Goal: Task Accomplishment & Management: Manage account settings

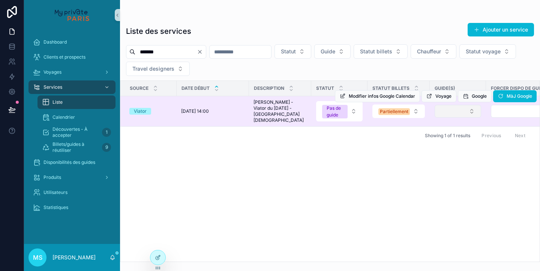
click at [455, 111] on button "Select Button" at bounding box center [458, 111] width 47 height 13
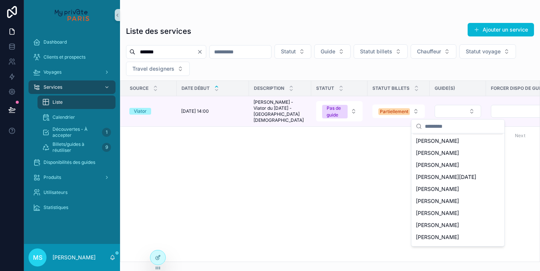
scroll to position [77, 0]
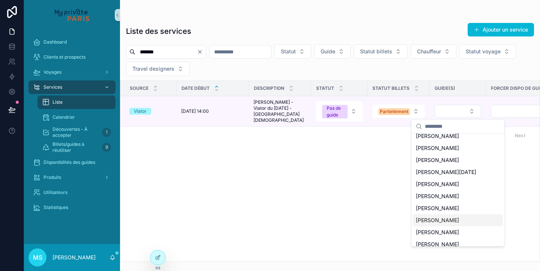
click at [449, 218] on span "[PERSON_NAME]" at bounding box center [437, 220] width 43 height 8
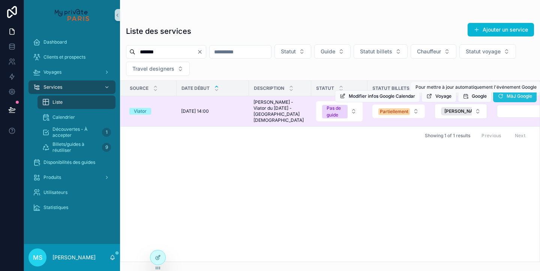
click at [511, 96] on span "MàJ Google" at bounding box center [520, 96] width 26 height 6
click at [236, 1] on div "Liste des services Ajouter un service ******* Statut Guide Statut billets Chauf…" at bounding box center [330, 131] width 420 height 262
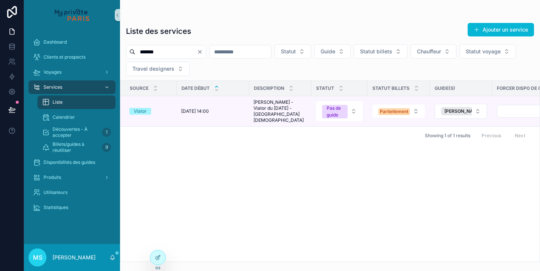
drag, startPoint x: 163, startPoint y: 50, endPoint x: 123, endPoint y: 50, distance: 40.2
click at [123, 50] on div "******* Statut Guide Statut billets Chauffeur Statut voyage Travel designers" at bounding box center [330, 60] width 420 height 32
paste input "scrollable content"
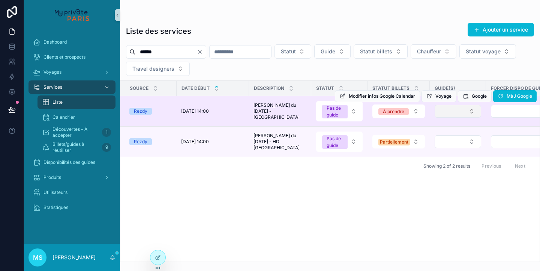
click at [466, 110] on button "Select Button" at bounding box center [458, 111] width 47 height 13
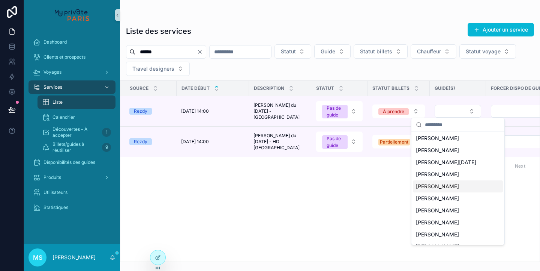
scroll to position [77, 0]
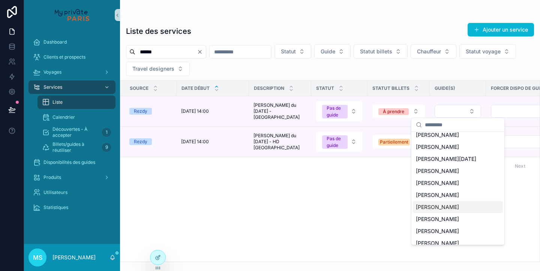
click at [442, 204] on span "[PERSON_NAME]" at bounding box center [437, 207] width 43 height 8
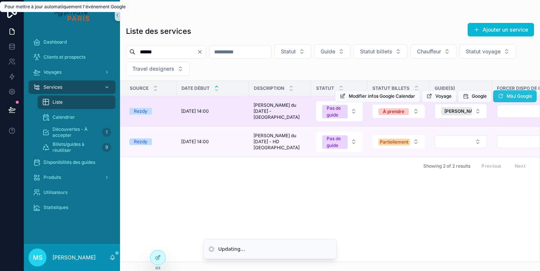
click at [512, 93] on div "Forcer dispo de guide(s)" at bounding box center [528, 88] width 71 height 12
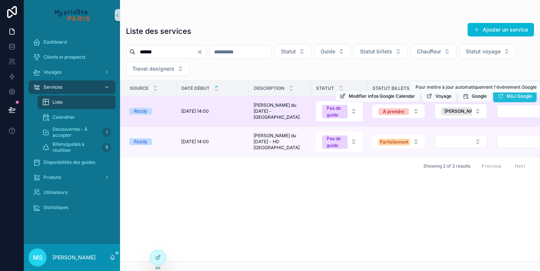
click at [509, 96] on span "MàJ Google" at bounding box center [520, 96] width 26 height 6
click at [503, 96] on icon "scrollable content" at bounding box center [501, 96] width 6 height 6
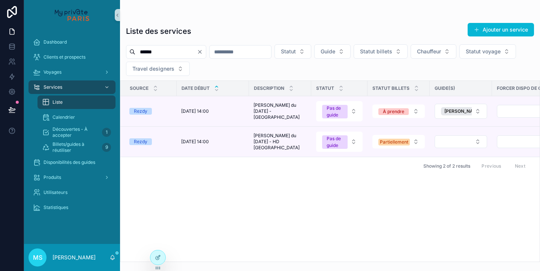
drag, startPoint x: 162, startPoint y: 50, endPoint x: 127, endPoint y: 50, distance: 35.3
click at [127, 50] on div "******" at bounding box center [166, 52] width 80 height 14
paste input "*"
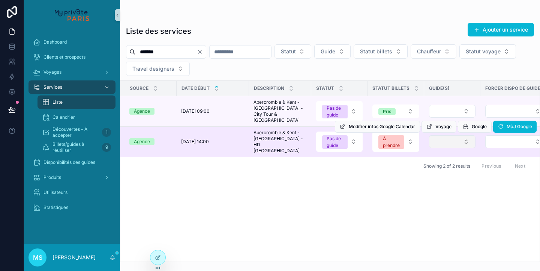
click at [465, 140] on button "Select Button" at bounding box center [452, 141] width 47 height 13
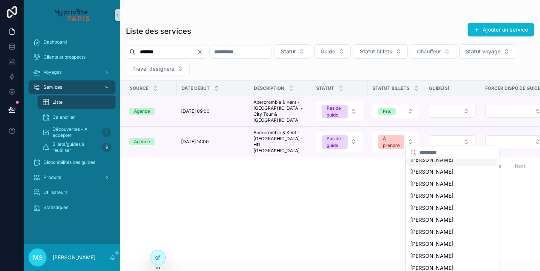
scroll to position [72, 0]
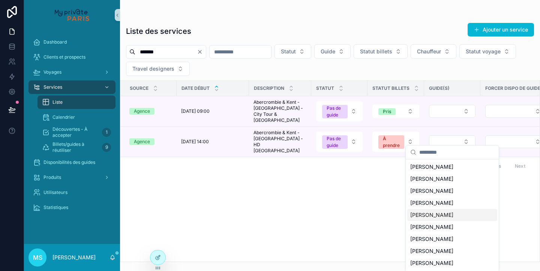
click at [447, 217] on span "[PERSON_NAME]" at bounding box center [432, 215] width 43 height 8
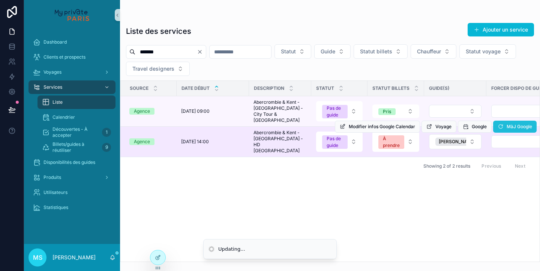
click at [515, 125] on span "MàJ Google" at bounding box center [520, 126] width 26 height 6
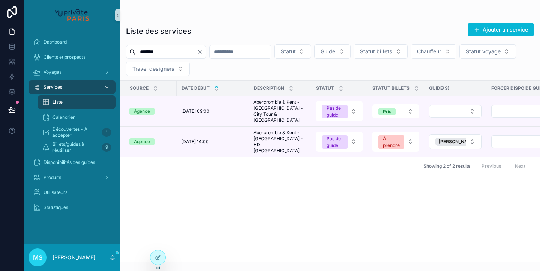
drag, startPoint x: 173, startPoint y: 49, endPoint x: 123, endPoint y: 48, distance: 49.9
click at [123, 48] on div "******* Statut Guide Statut billets Chauffeur Statut voyage Travel designers" at bounding box center [330, 60] width 420 height 32
paste input "scrollable content"
type input "****"
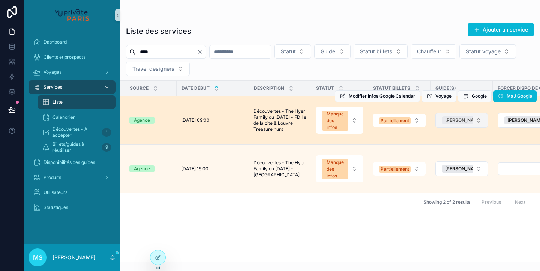
click at [453, 118] on span "[PERSON_NAME]" at bounding box center [463, 120] width 37 height 6
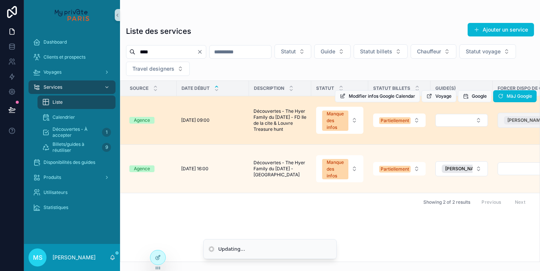
click at [513, 118] on span "[PERSON_NAME]" at bounding box center [526, 120] width 37 height 6
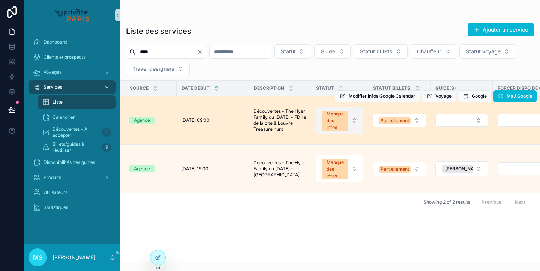
click at [350, 122] on button "Manque des infos" at bounding box center [339, 120] width 47 height 27
click at [353, 118] on button "Manque des infos" at bounding box center [339, 120] width 47 height 27
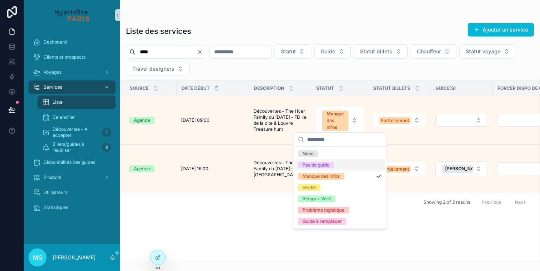
click at [340, 163] on div "Pas de guide" at bounding box center [340, 164] width 90 height 11
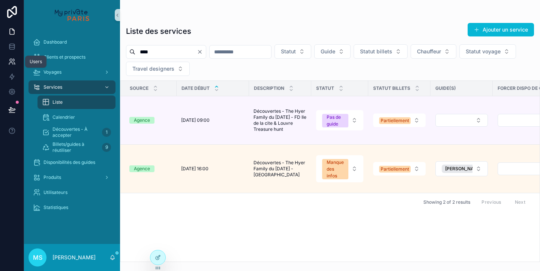
click at [13, 58] on icon at bounding box center [12, 62] width 8 height 8
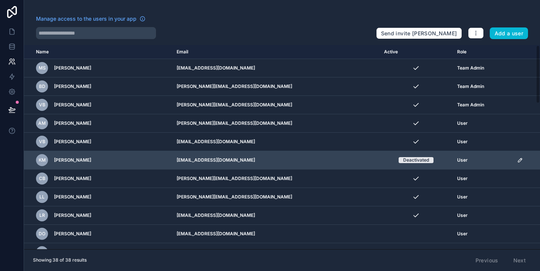
click at [518, 159] on icon "scrollable content" at bounding box center [520, 160] width 4 height 4
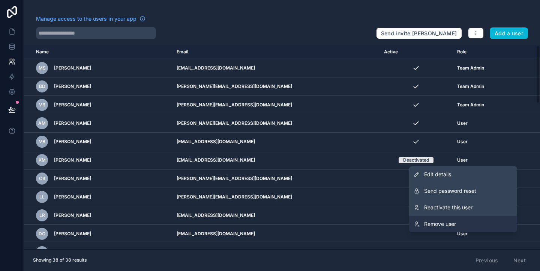
click at [455, 227] on span "Remove user" at bounding box center [440, 224] width 32 height 8
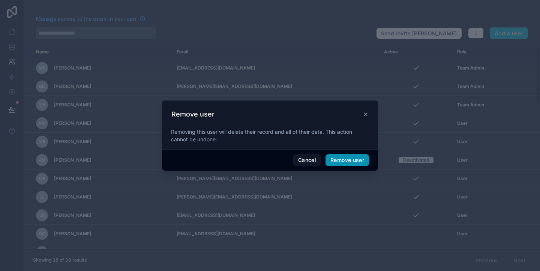
click at [345, 162] on button "Remove user" at bounding box center [348, 160] width 44 height 12
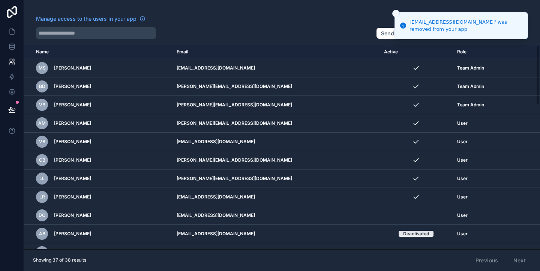
click at [397, 14] on icon "Close toast" at bounding box center [396, 13] width 5 height 5
